Goal: Find specific page/section

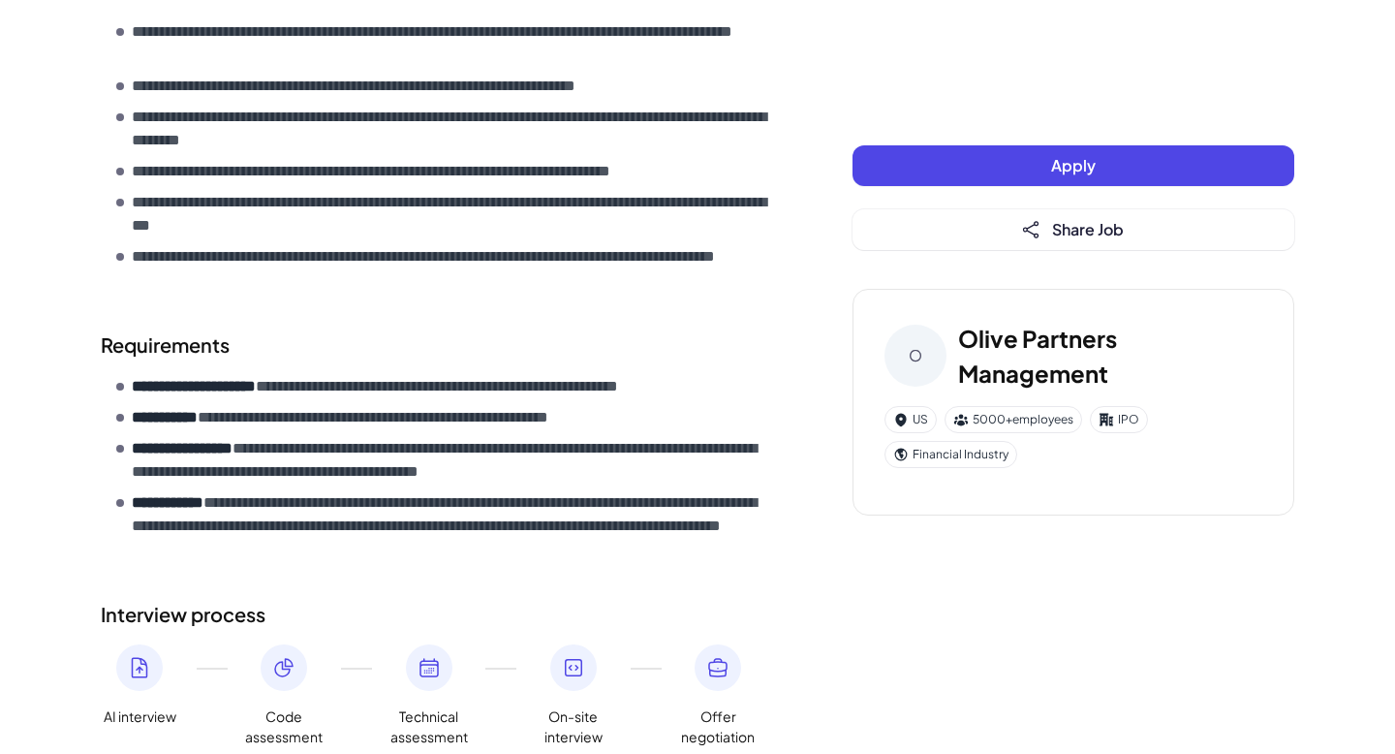
scroll to position [834, 0]
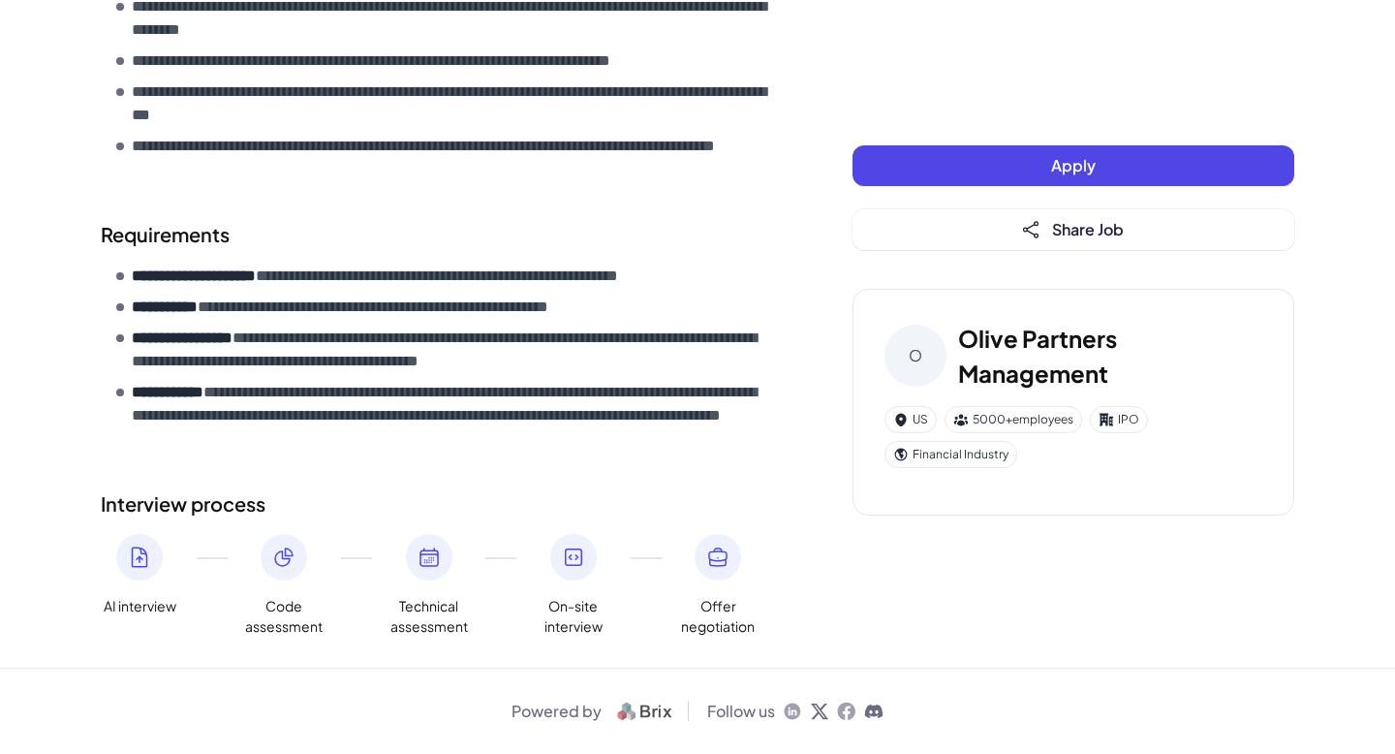
click at [286, 568] on icon at bounding box center [283, 557] width 23 height 23
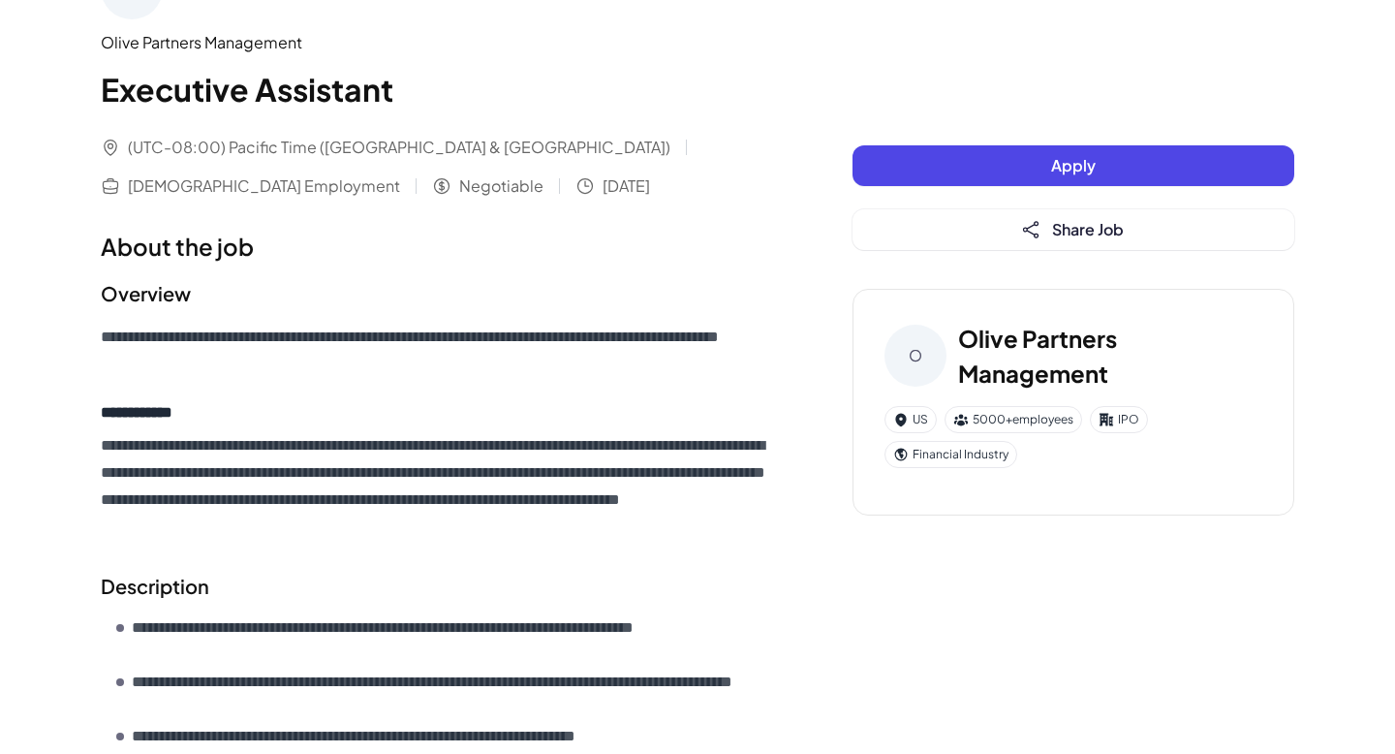
scroll to position [0, 0]
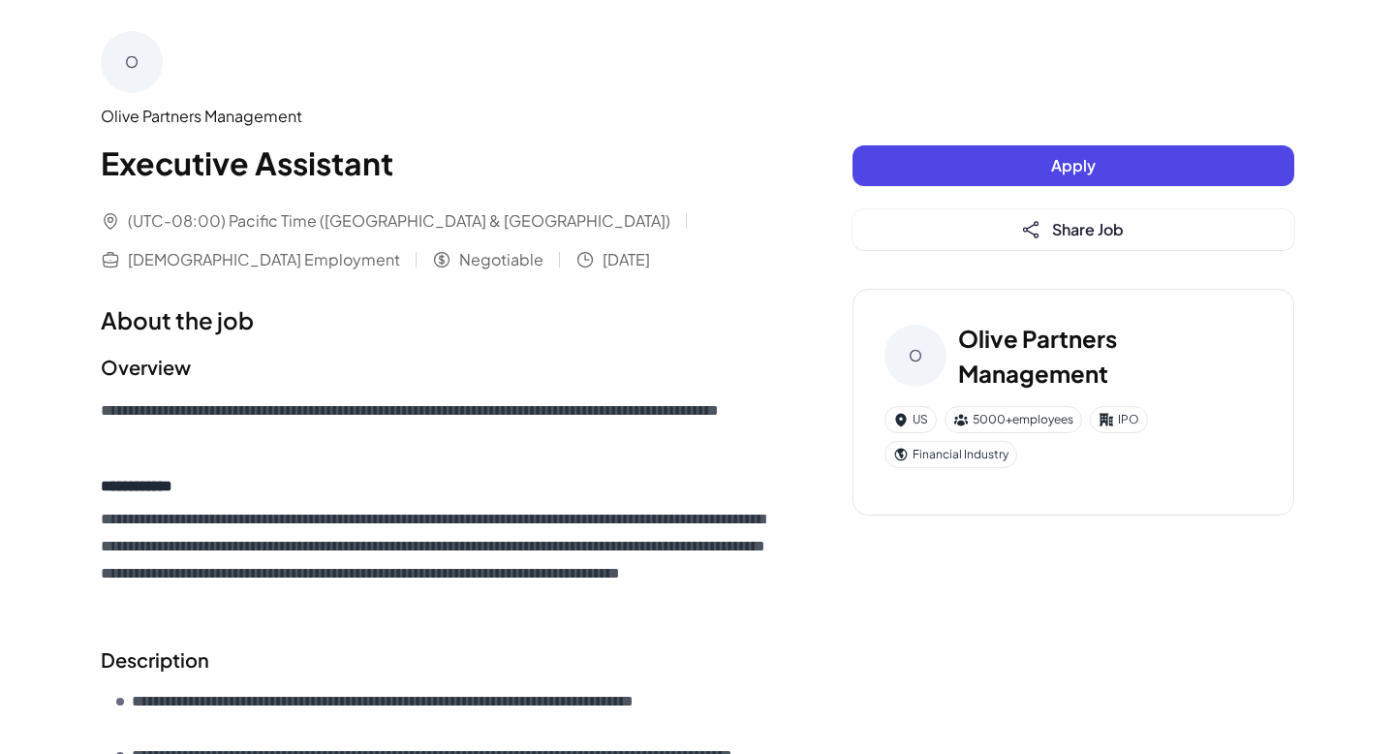
click at [118, 44] on div "O" at bounding box center [132, 62] width 62 height 62
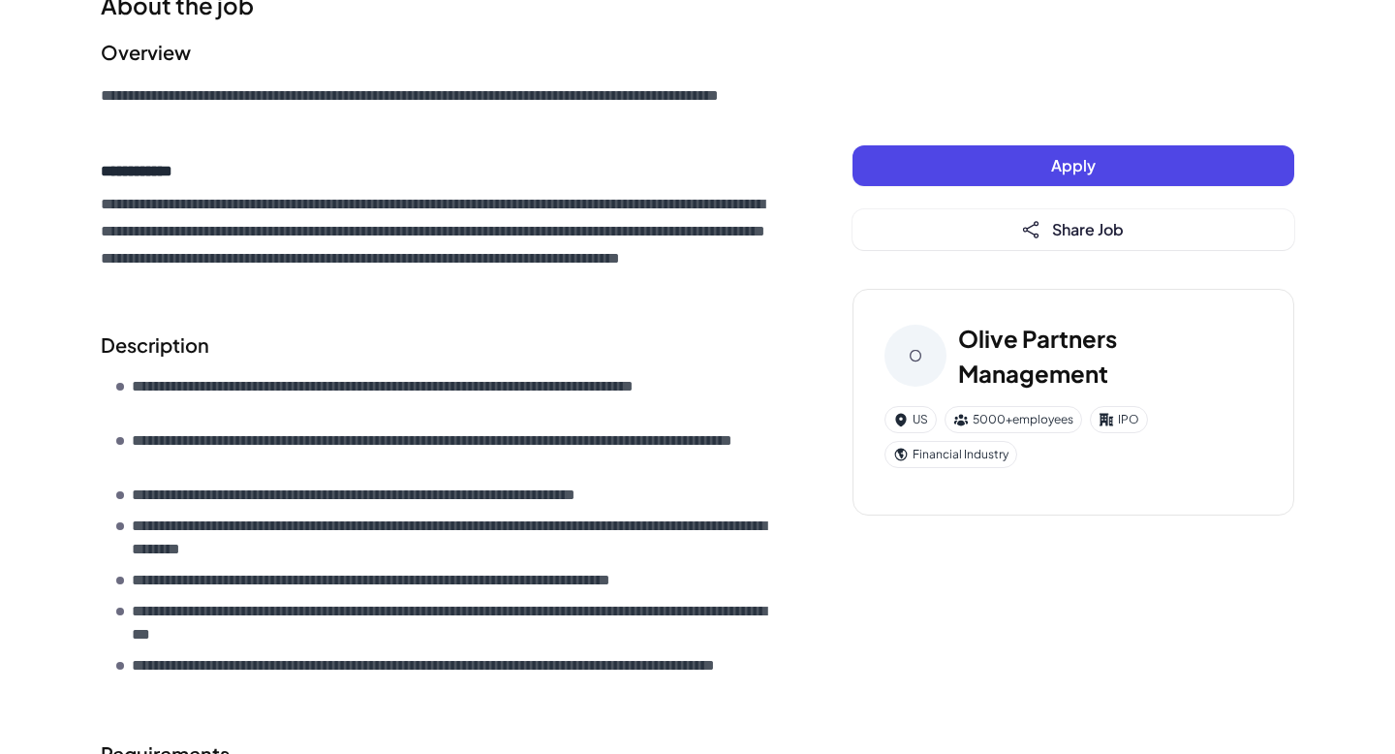
scroll to position [328, 0]
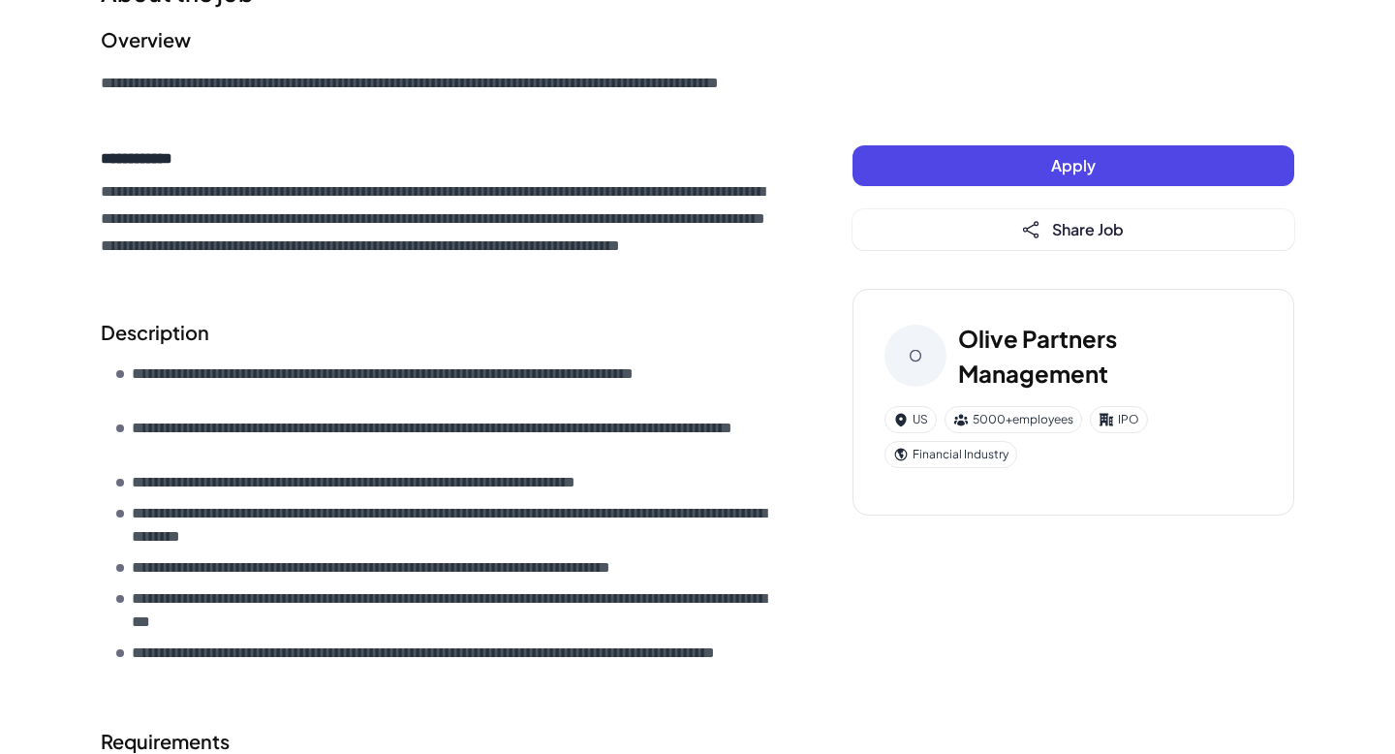
click at [1132, 421] on div "IPO" at bounding box center [1119, 419] width 58 height 27
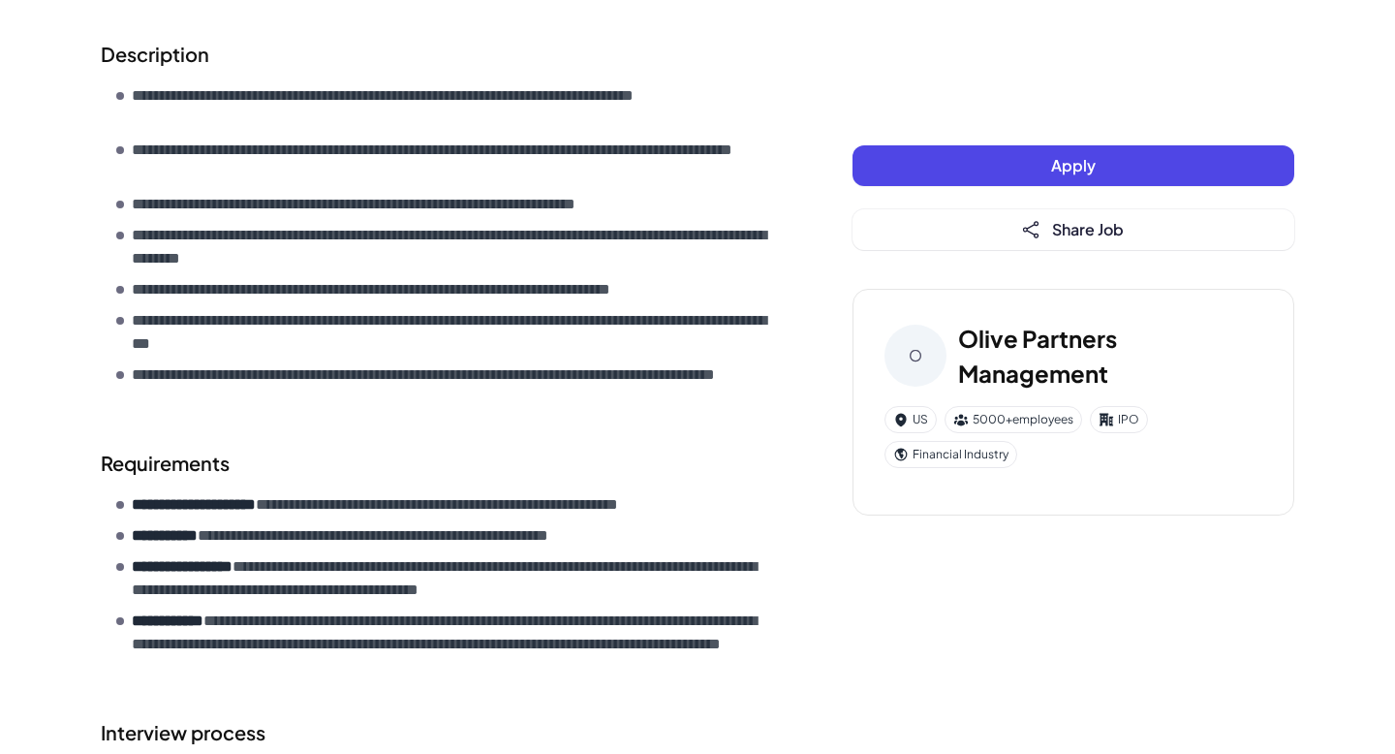
scroll to position [0, 0]
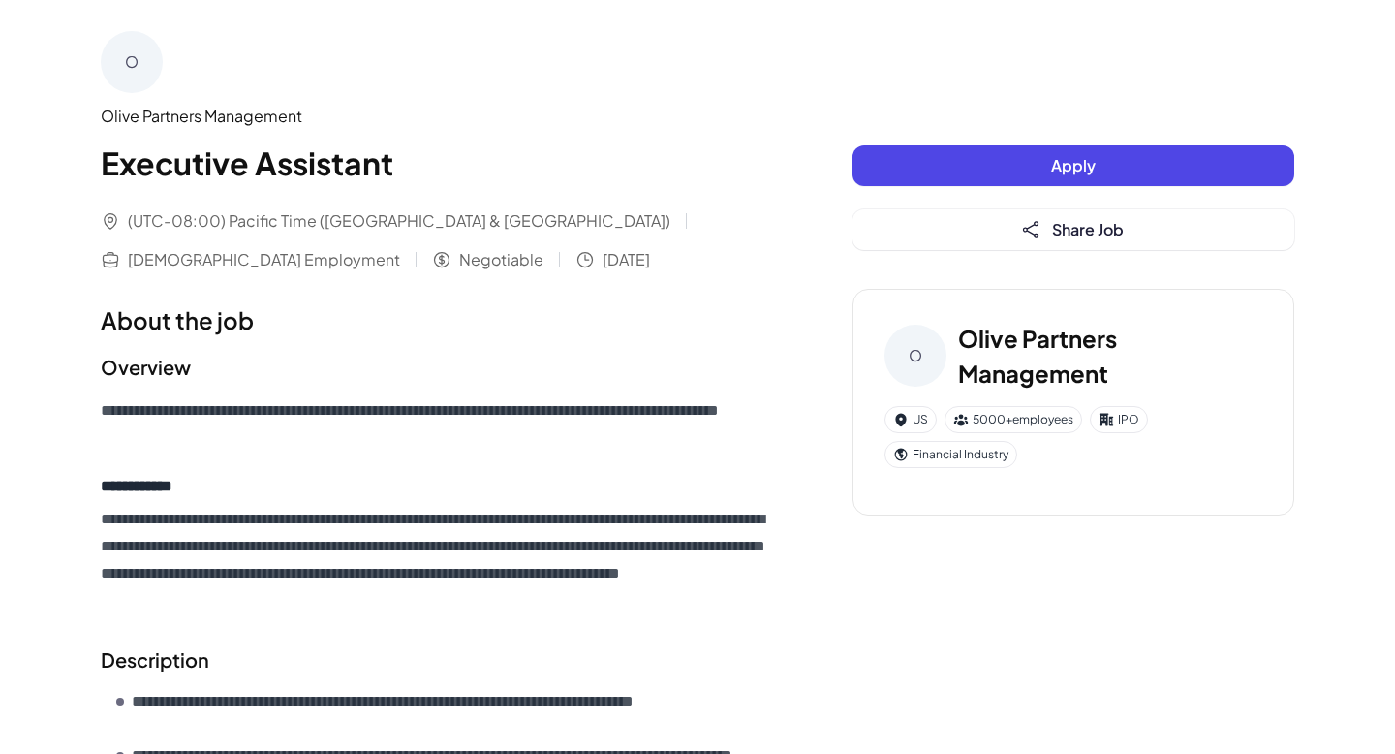
click at [138, 67] on div "O" at bounding box center [132, 62] width 62 height 62
click at [989, 387] on h3 "Olive Partners Management" at bounding box center [1110, 356] width 304 height 70
click at [975, 343] on h3 "Olive Partners Management" at bounding box center [1110, 356] width 304 height 70
click at [833, 376] on div "**********" at bounding box center [698, 751] width 1240 height 1502
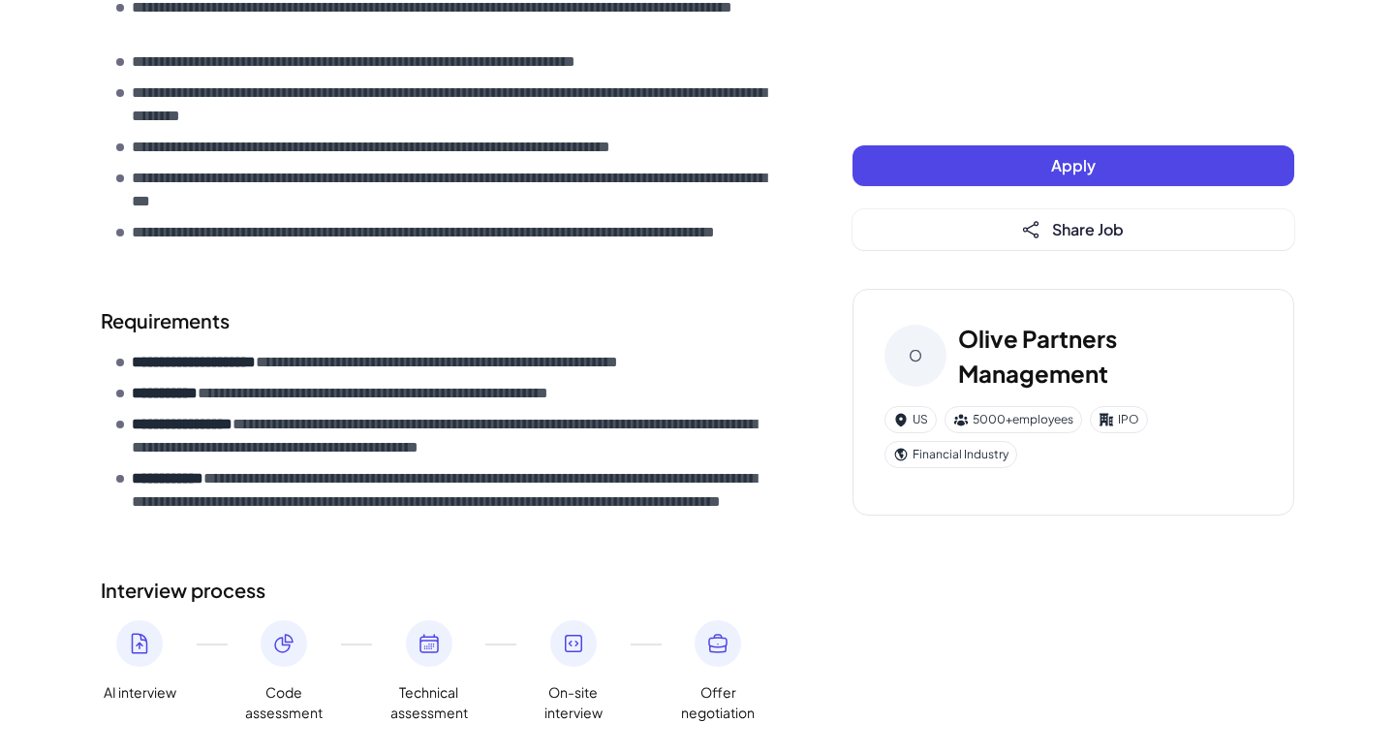
scroll to position [764, 0]
